Goal: Task Accomplishment & Management: Manage account settings

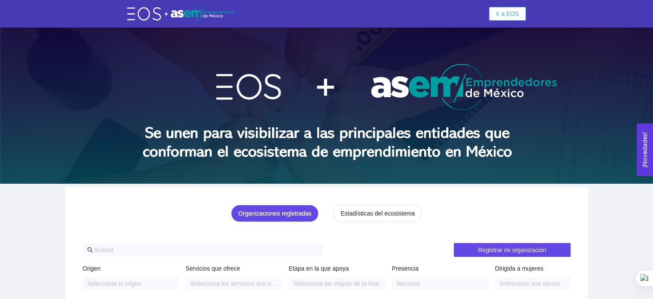
click at [516, 13] on span "Ir a EOS" at bounding box center [507, 13] width 23 height 9
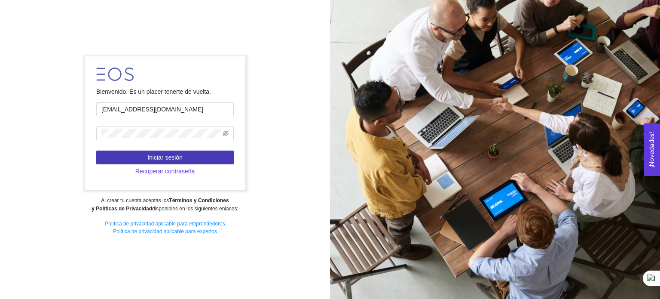
click at [147, 159] on button "Iniciar sesión" at bounding box center [164, 157] width 137 height 14
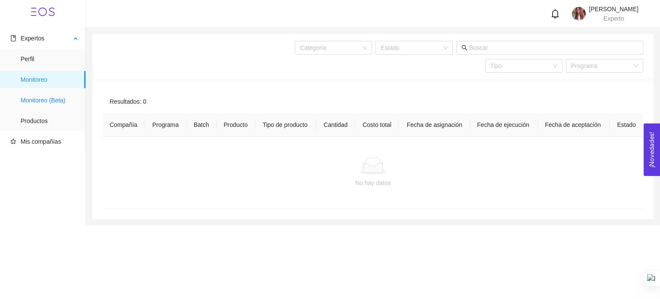
click at [46, 104] on span "Monitoreo (Beta)" at bounding box center [50, 100] width 58 height 17
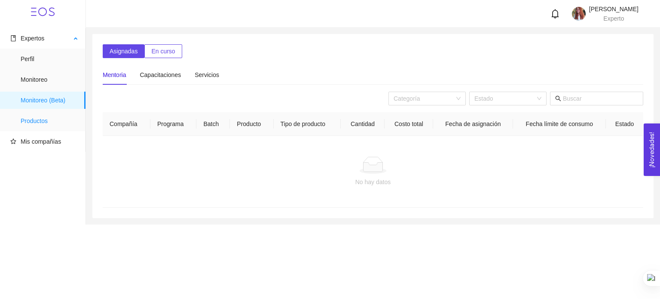
click at [44, 122] on span "Productos" at bounding box center [50, 120] width 58 height 17
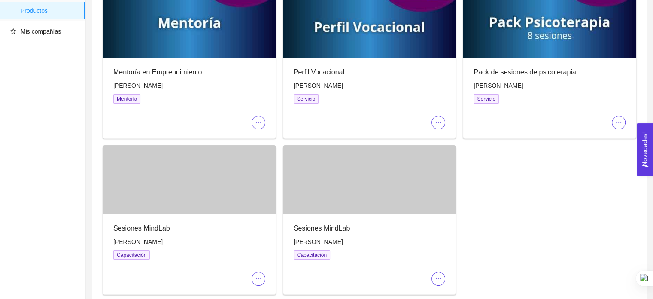
scroll to position [67, 0]
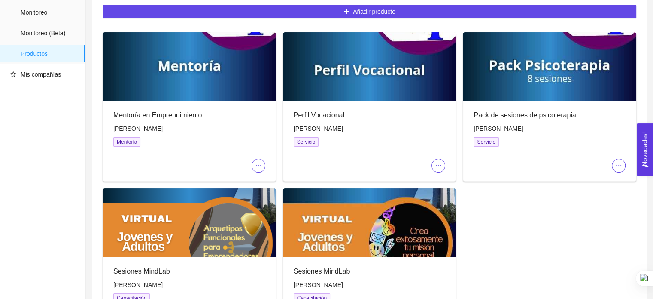
click at [260, 165] on icon "ellipsis" at bounding box center [258, 165] width 7 height 7
click at [208, 156] on div at bounding box center [189, 161] width 152 height 22
click at [216, 77] on div at bounding box center [190, 66] width 174 height 69
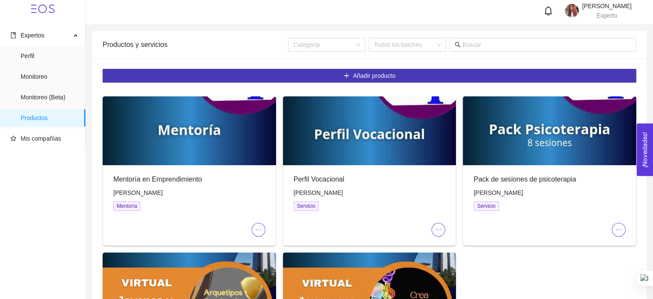
scroll to position [0, 0]
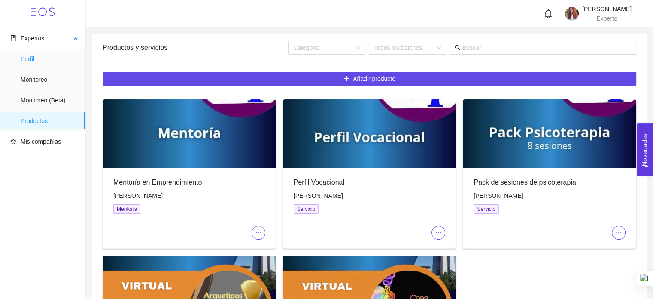
click at [37, 58] on span "Perfil" at bounding box center [50, 58] width 58 height 17
